Goal: Task Accomplishment & Management: Use online tool/utility

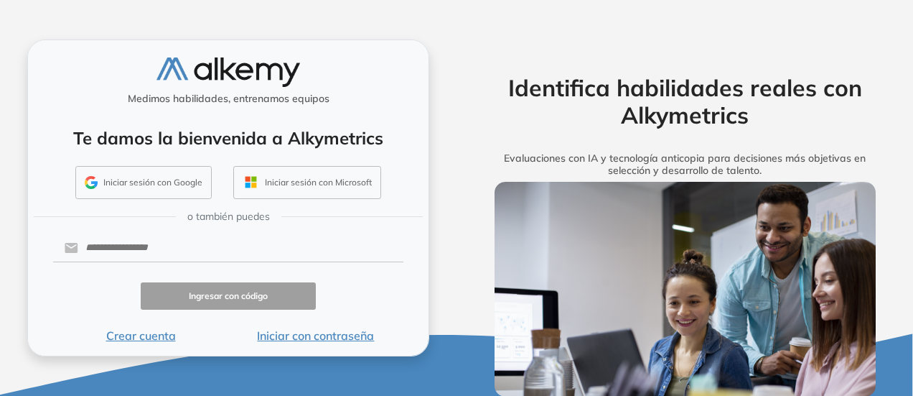
click at [155, 189] on button "Iniciar sesión con Google" at bounding box center [143, 182] width 136 height 33
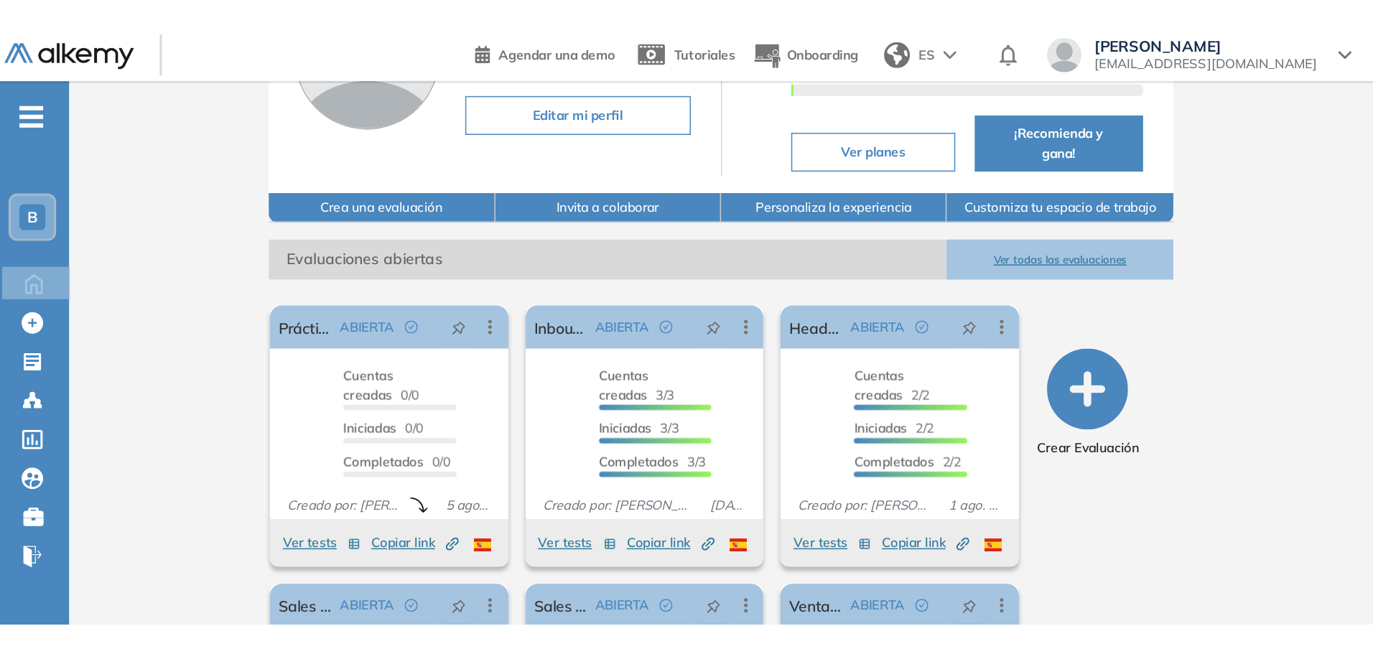
scroll to position [16, 0]
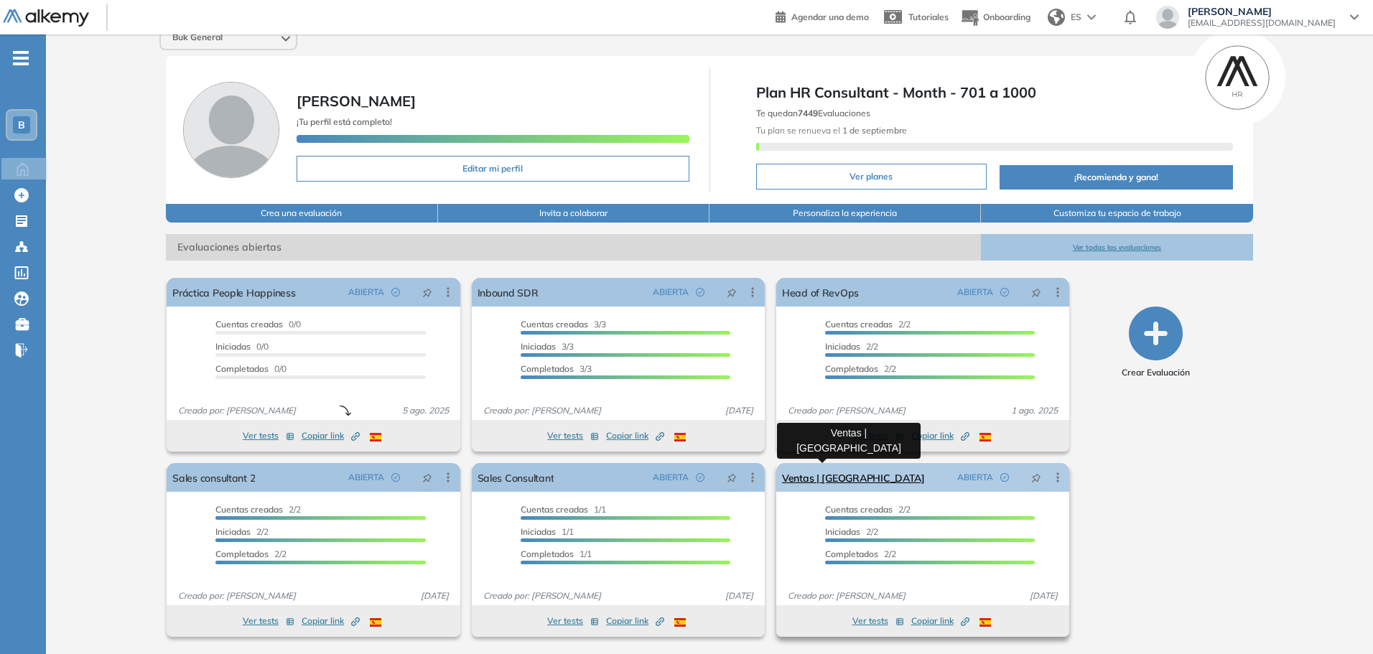
click at [843, 395] on link "Ventas | [GEOGRAPHIC_DATA]" at bounding box center [853, 477] width 143 height 29
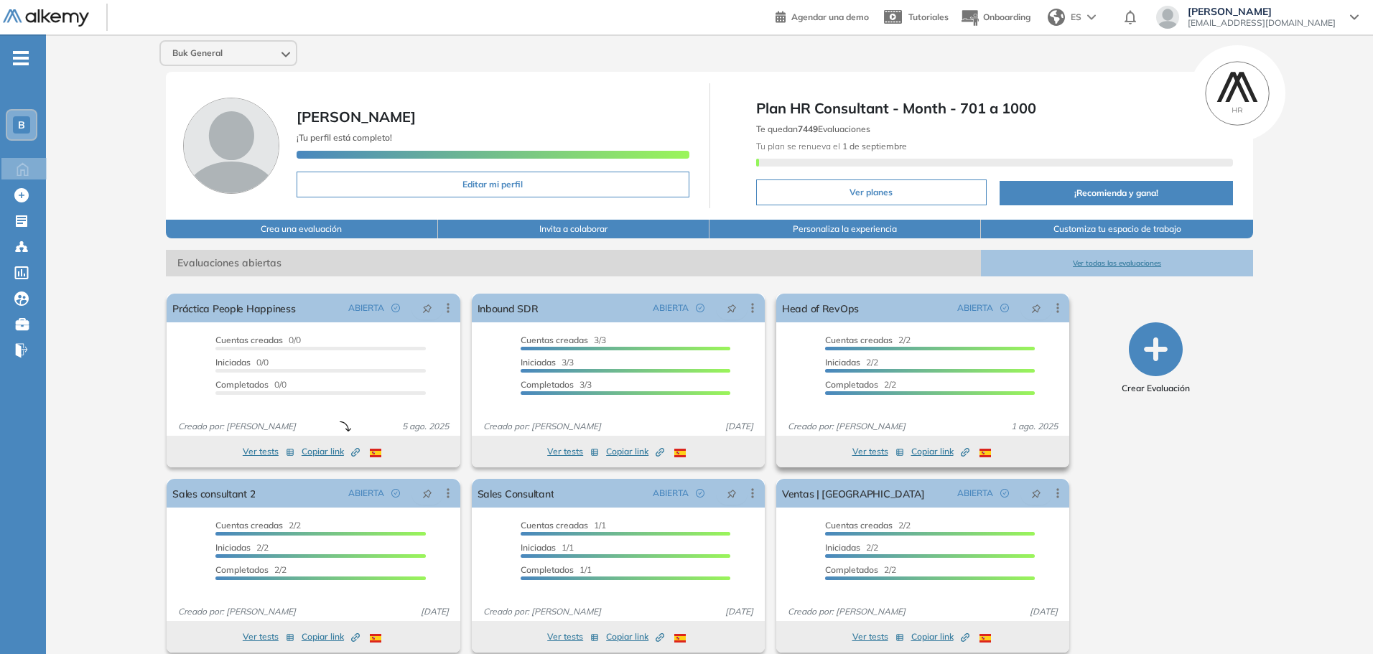
scroll to position [16, 0]
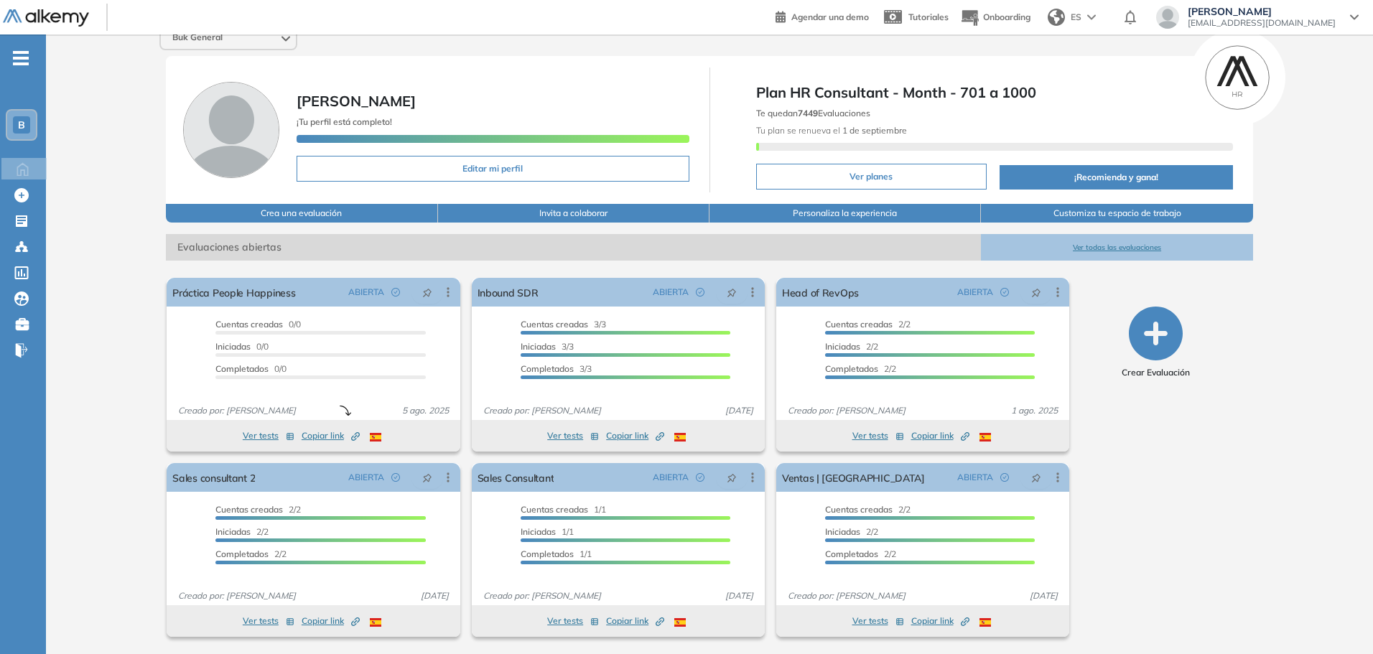
click at [918, 250] on button "Ver todas las evaluaciones" at bounding box center [1116, 247] width 271 height 27
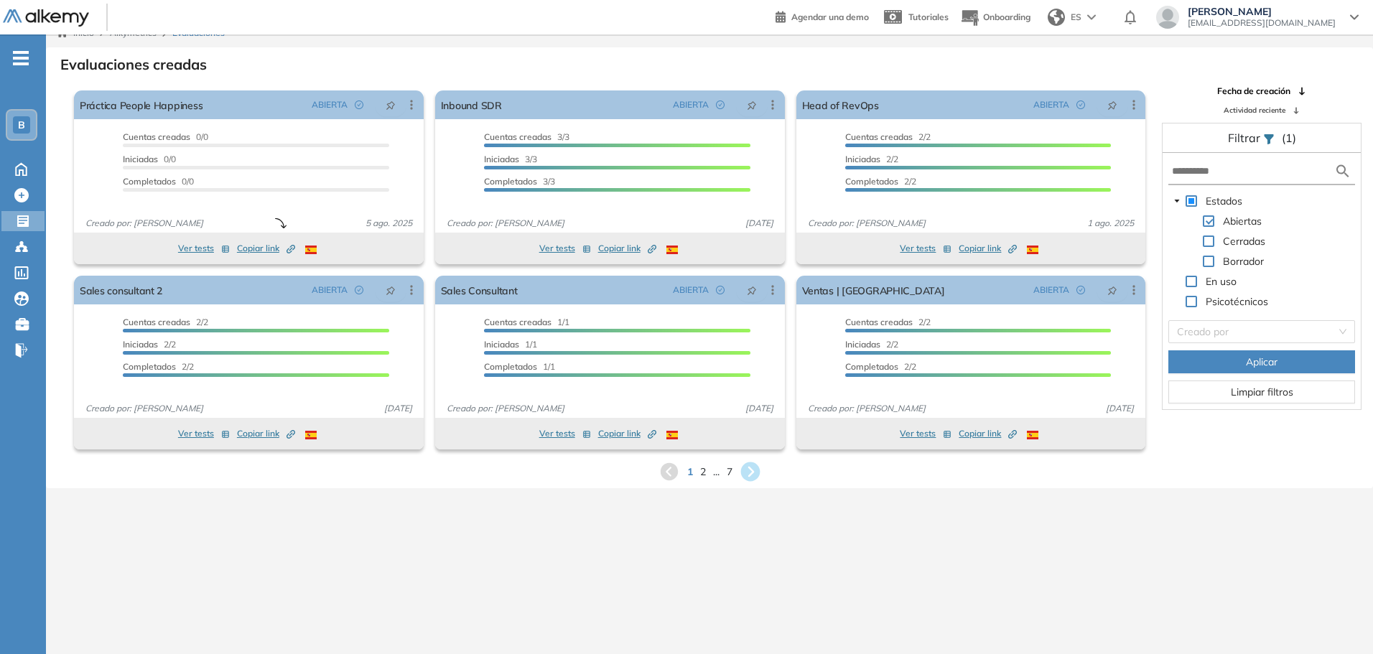
click at [750, 395] on icon at bounding box center [749, 471] width 19 height 19
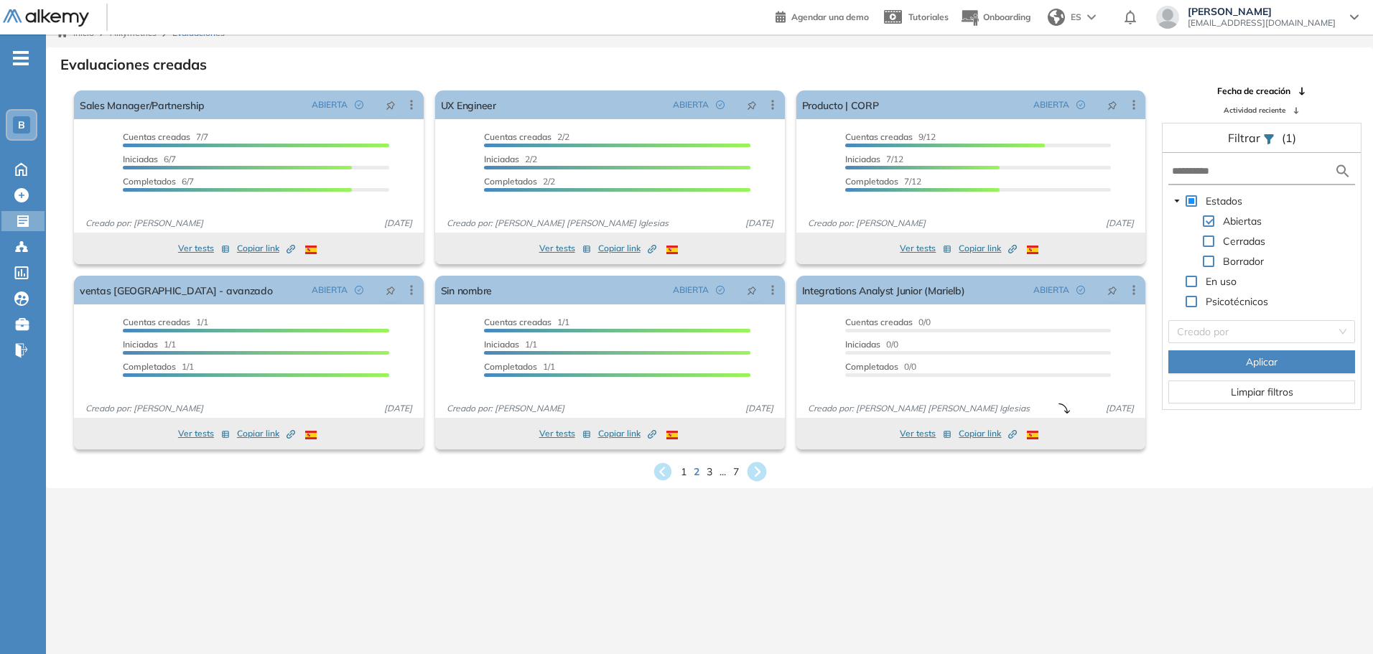
click at [757, 395] on icon at bounding box center [756, 471] width 19 height 19
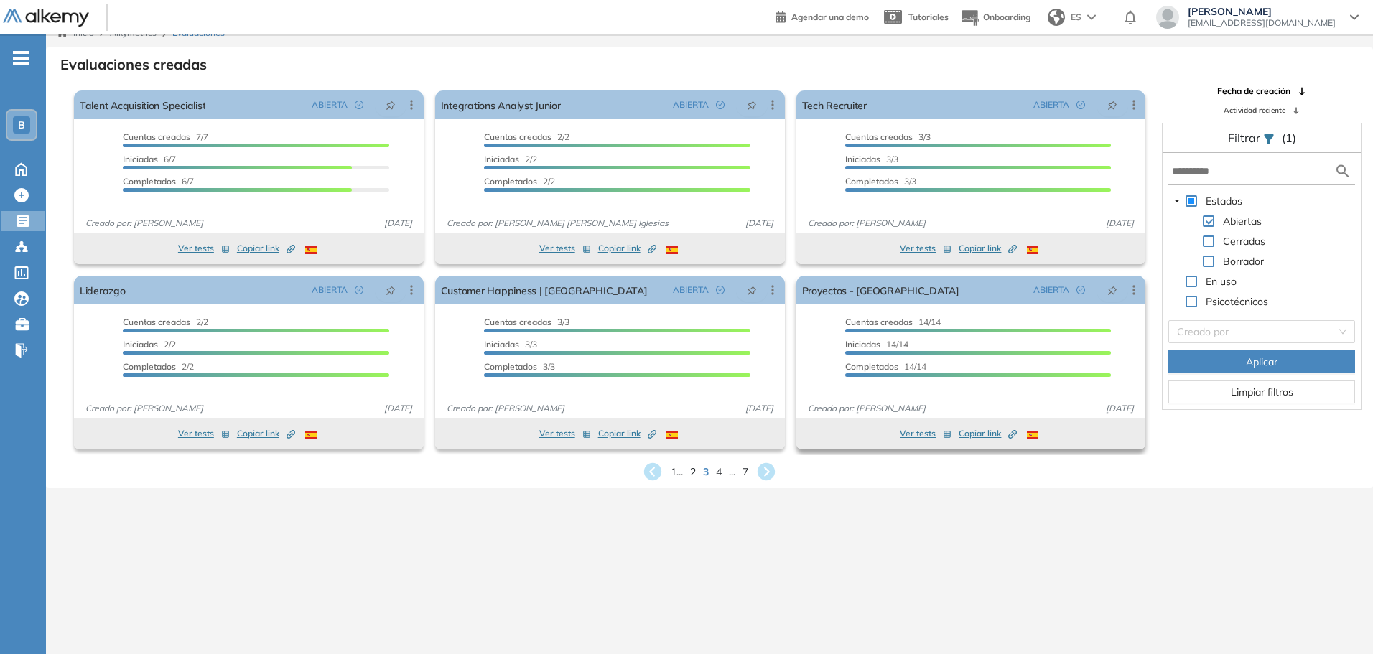
click at [918, 395] on span "Copiar link Created by potrace 1.16, written by [PERSON_NAME] [DATE]-[DATE]" at bounding box center [987, 433] width 58 height 13
click at [918, 395] on button "Ver tests" at bounding box center [925, 433] width 52 height 17
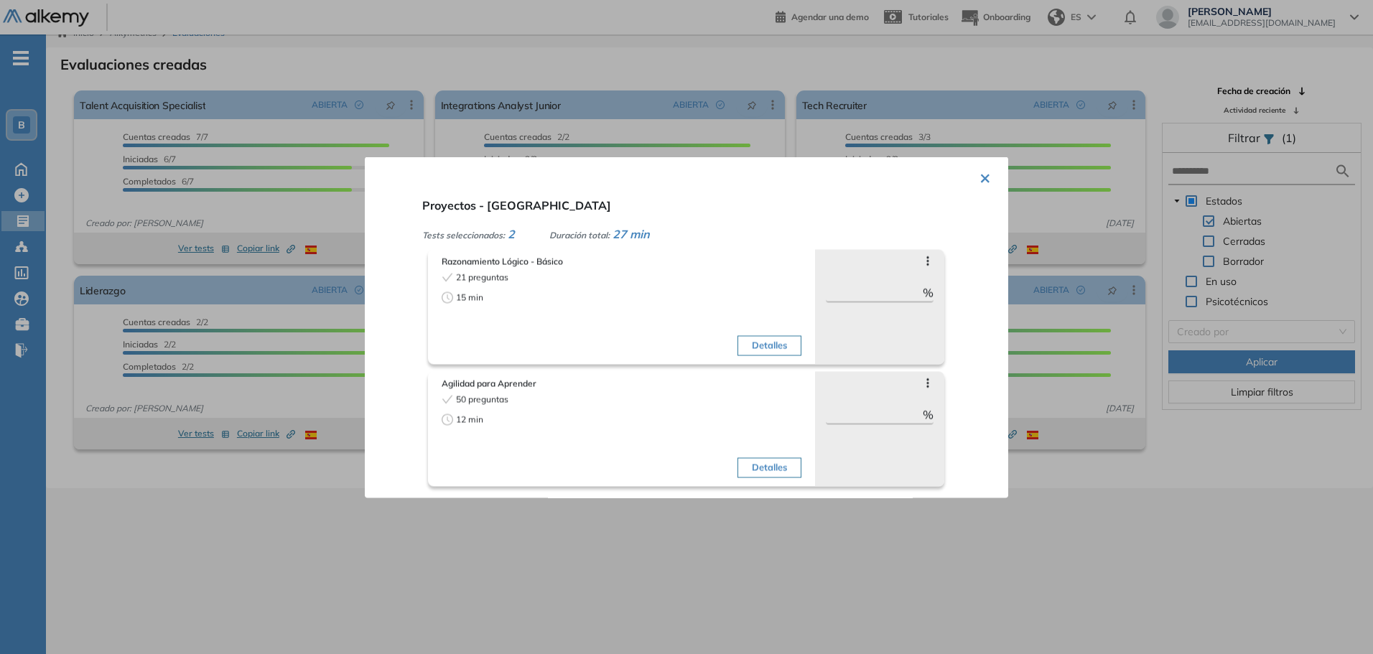
click at [918, 266] on div at bounding box center [686, 327] width 1373 height 654
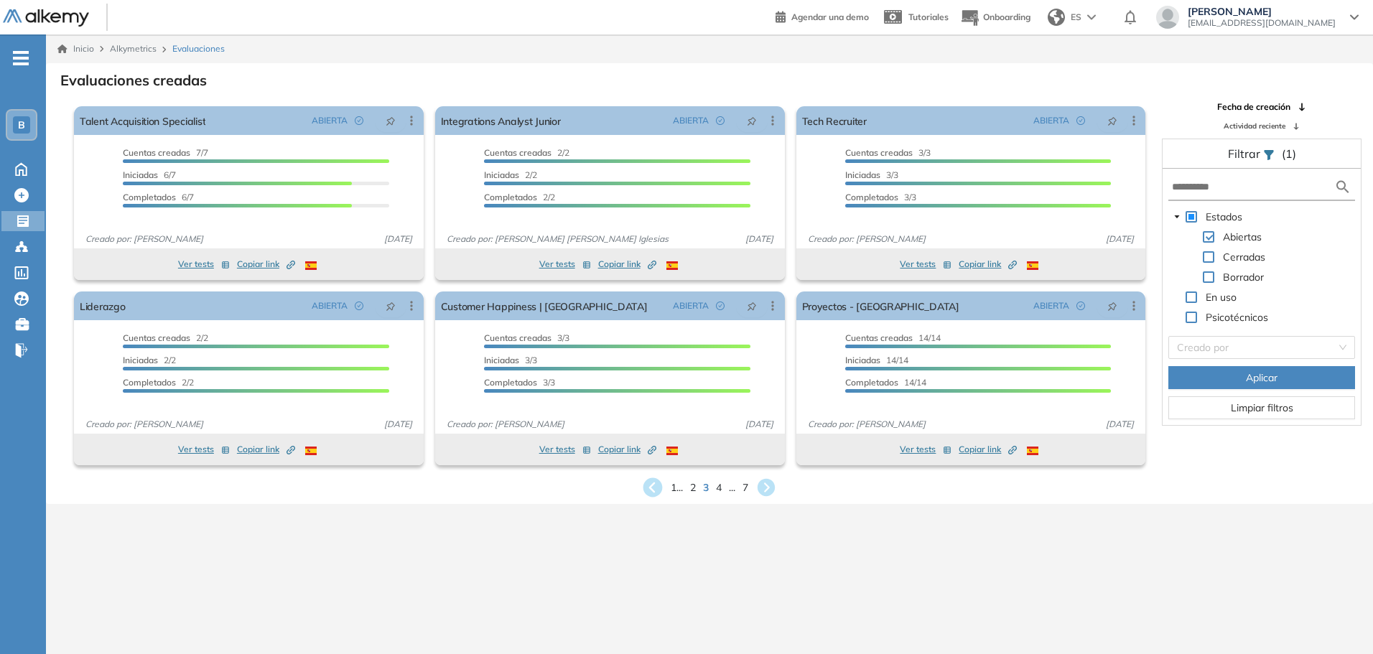
click at [649, 395] on icon at bounding box center [652, 487] width 19 height 19
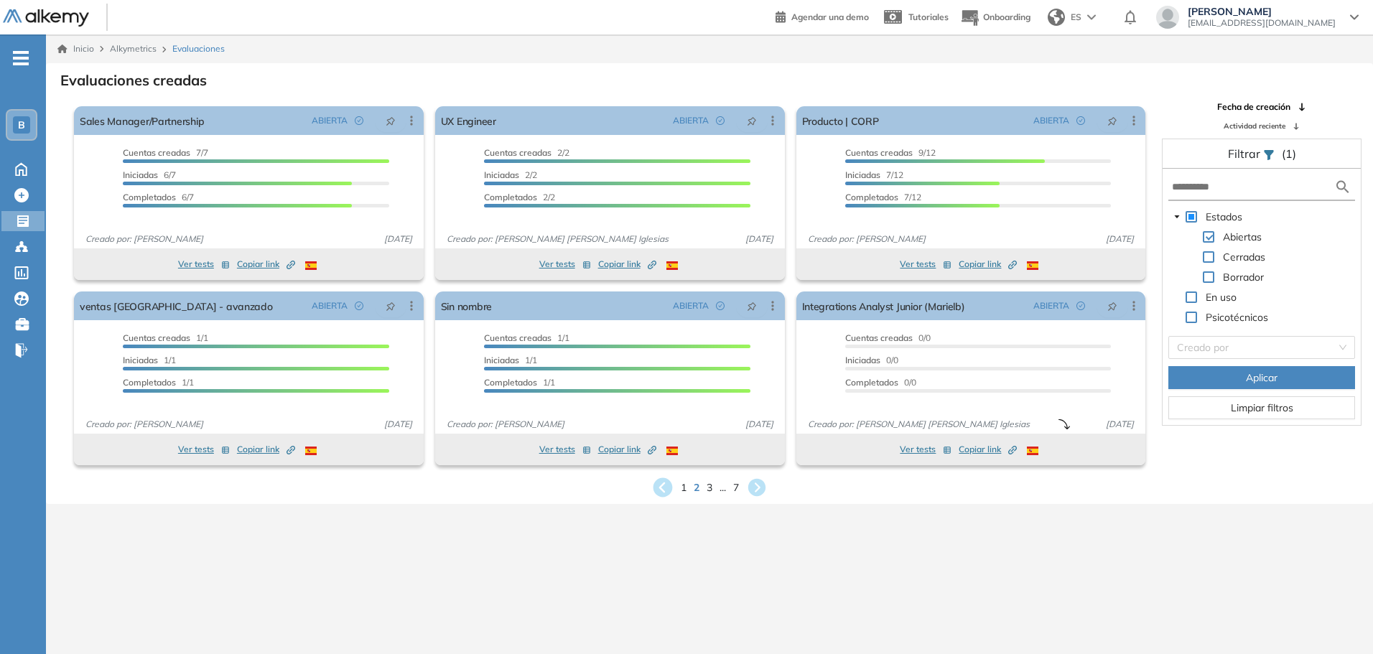
click at [668, 395] on icon at bounding box center [662, 487] width 19 height 19
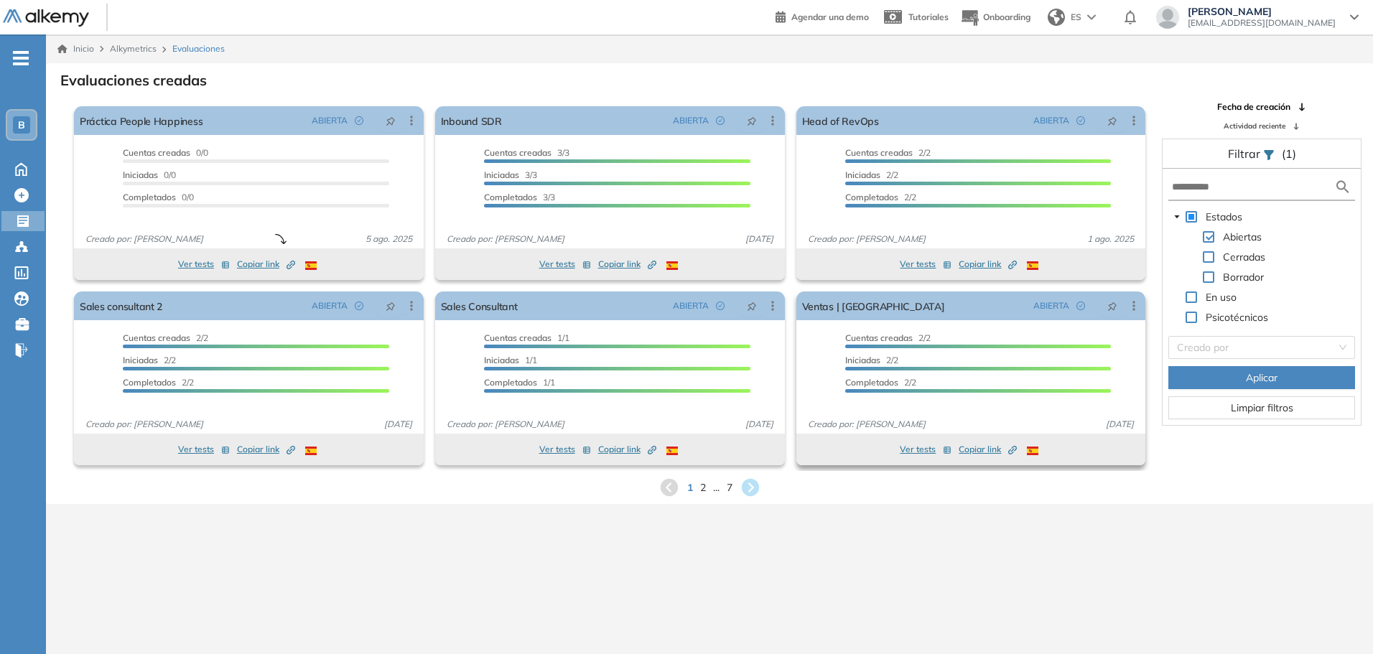
click at [918, 395] on span "Copiar link Created by potrace 1.16, written by [PERSON_NAME] [DATE]-[DATE]" at bounding box center [987, 449] width 58 height 13
click at [908, 395] on button "Ver tests" at bounding box center [925, 449] width 52 height 17
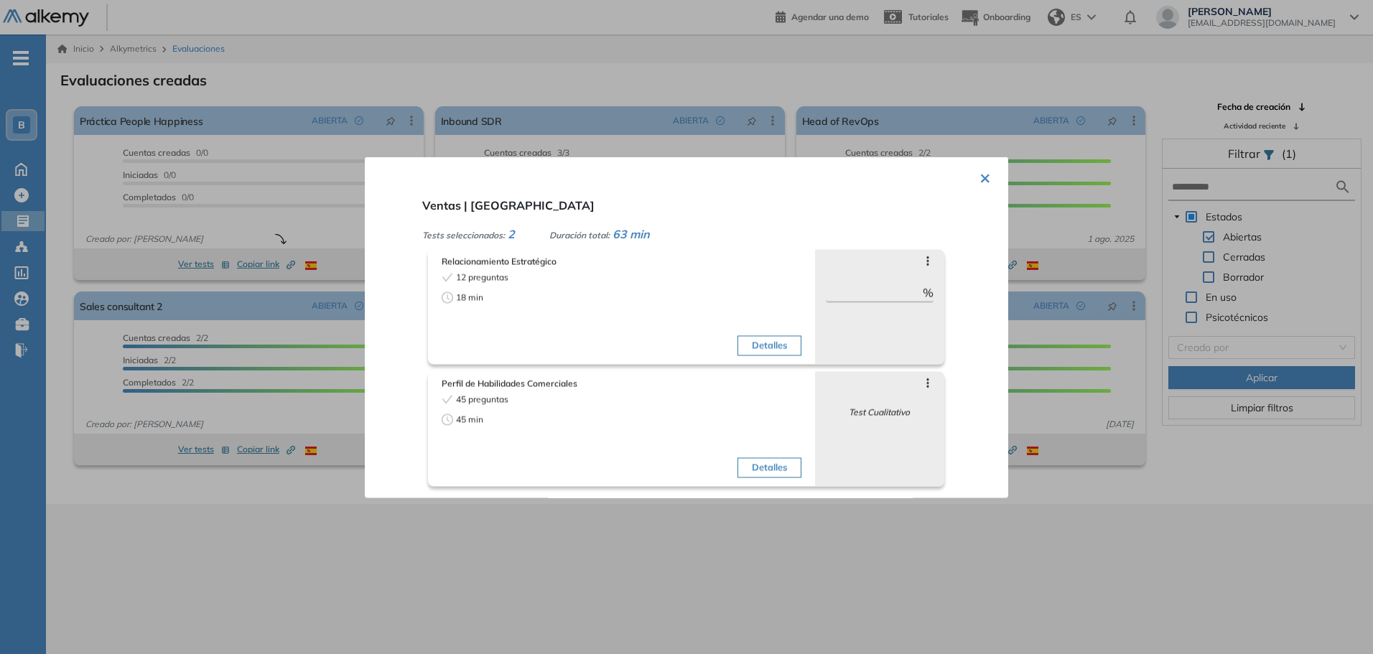
click at [918, 395] on div at bounding box center [686, 327] width 1373 height 654
